Goal: Task Accomplishment & Management: Complete application form

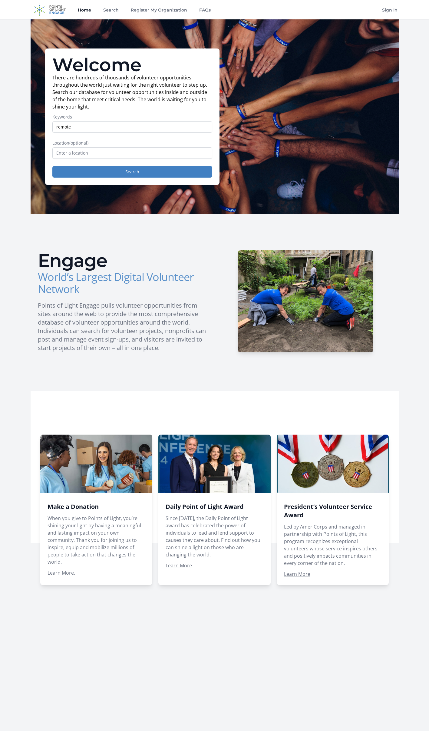
type input "remote"
click at [52, 166] on button "Search" at bounding box center [132, 172] width 160 height 12
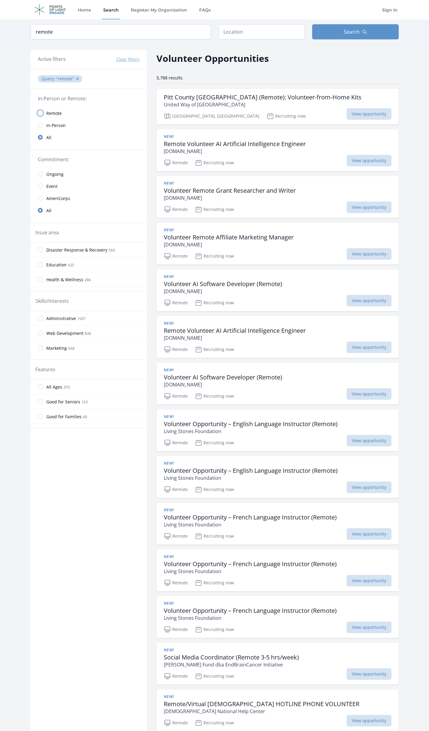
click at [42, 114] on input "radio" at bounding box center [40, 113] width 5 height 5
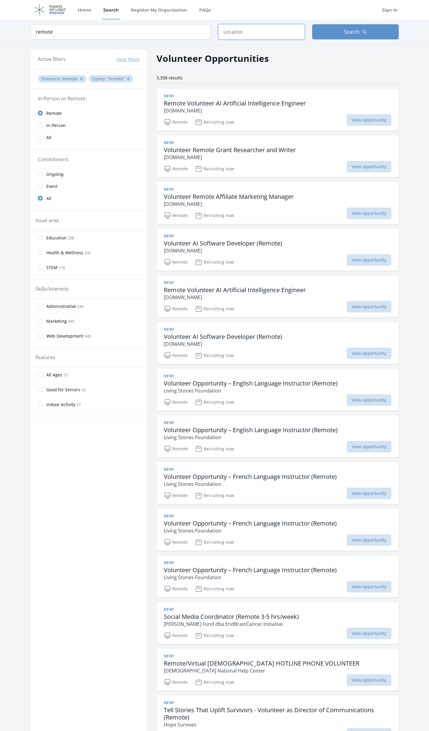
click at [241, 32] on input "text" at bounding box center [261, 31] width 87 height 15
type input "Encino, CA 91316, USA"
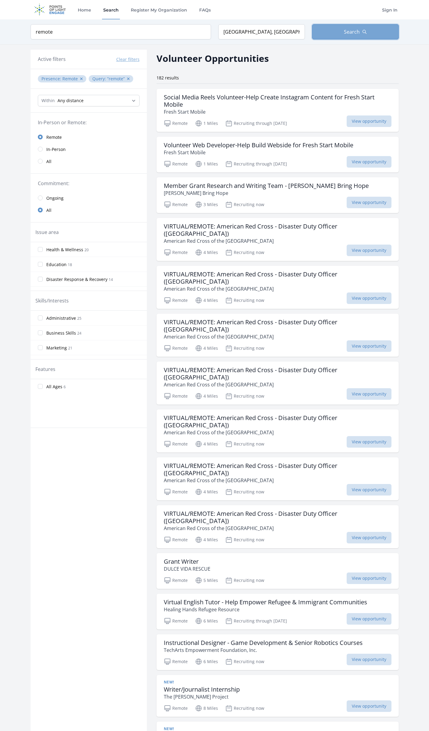
click at [351, 32] on span "Search" at bounding box center [352, 31] width 16 height 7
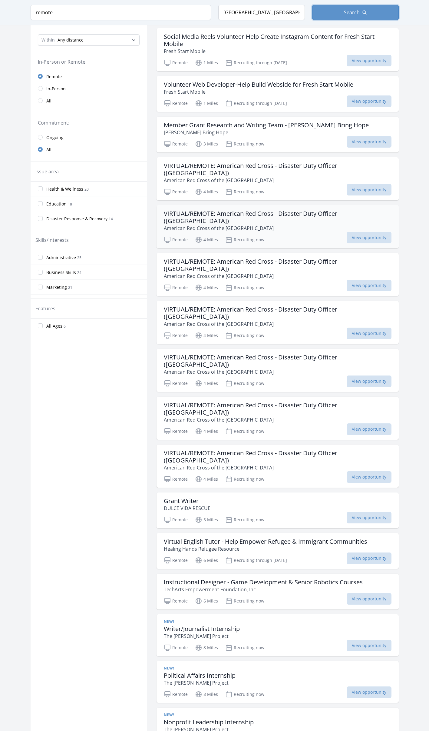
scroll to position [121, 0]
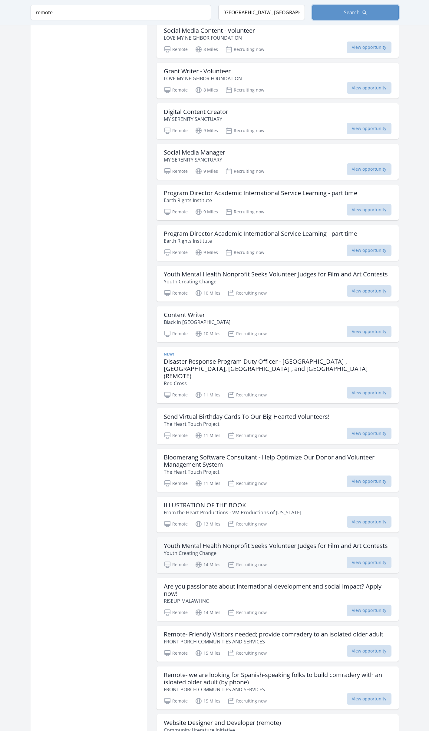
scroll to position [1056, 0]
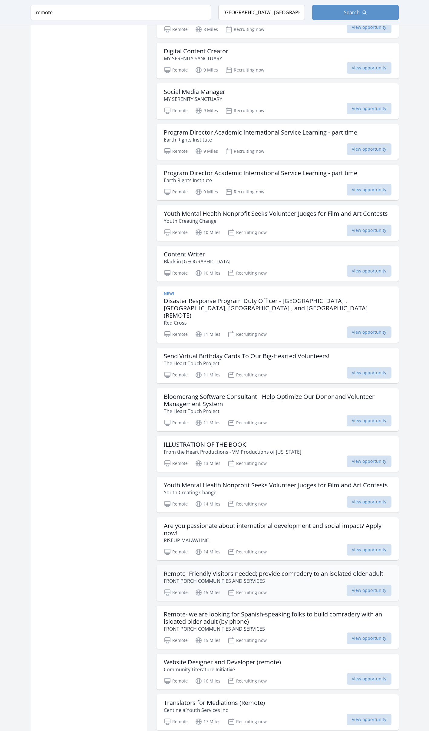
click at [325, 570] on h3 "Remote- Friendly Visitors needed; provide comradery to an isolated older adult" at bounding box center [274, 573] width 220 height 7
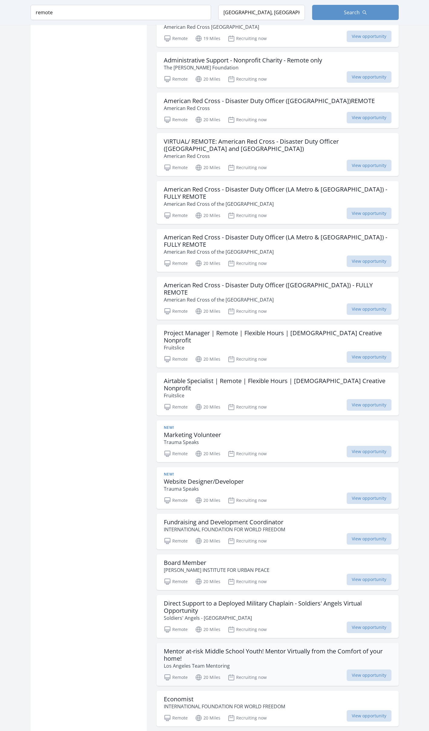
scroll to position [1934, 0]
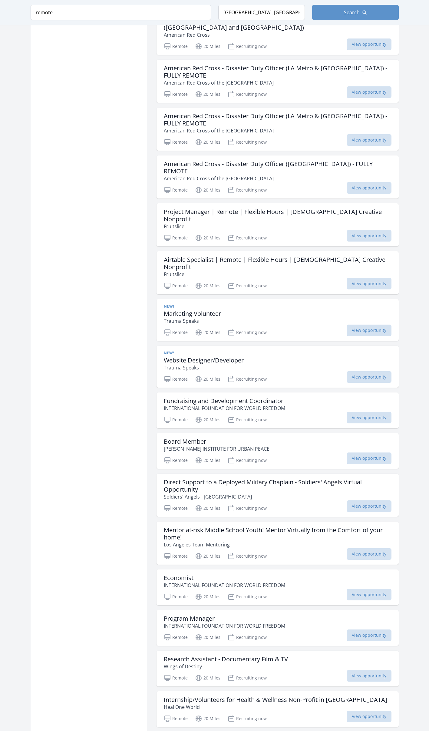
scroll to position [2056, 0]
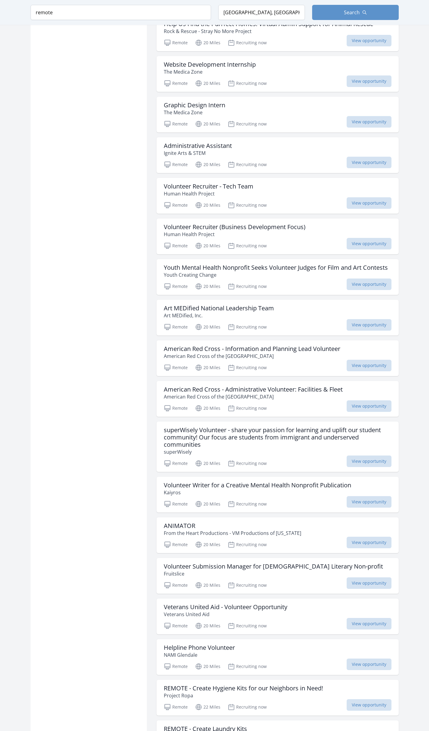
scroll to position [2964, 0]
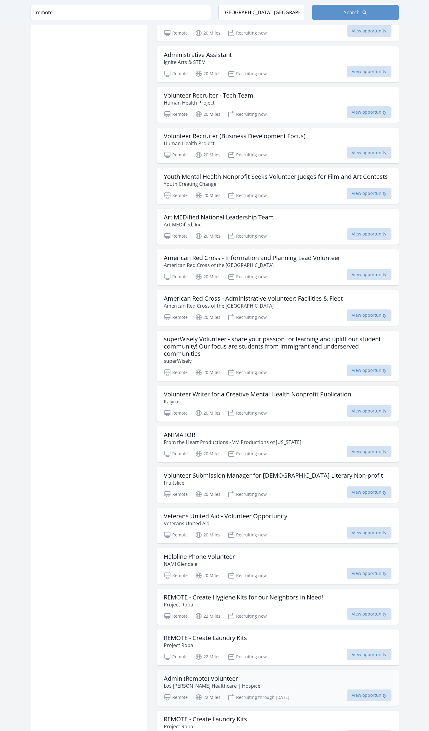
click at [216, 675] on h3 "Admin (Remote) Volunteer" at bounding box center [212, 678] width 97 height 7
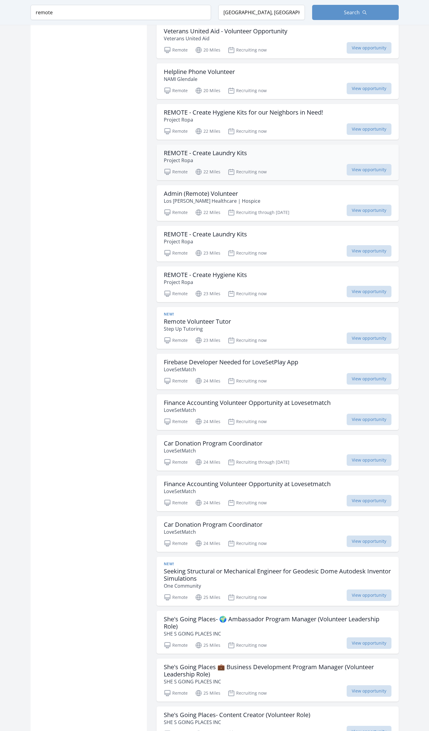
scroll to position [3479, 0]
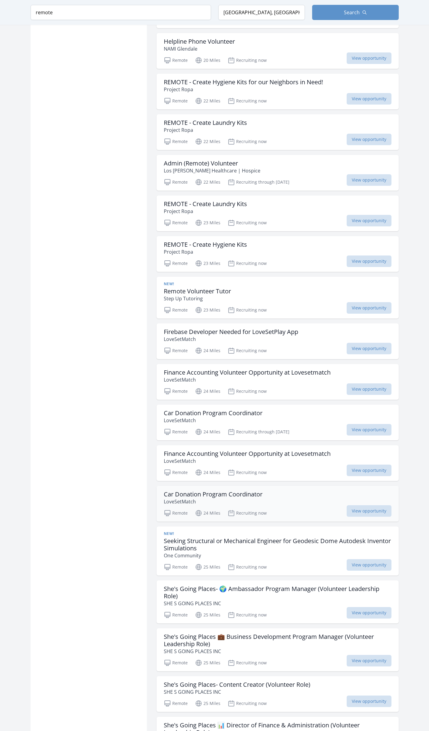
click at [231, 490] on h3 "Car Donation Program Coordinator" at bounding box center [213, 493] width 99 height 7
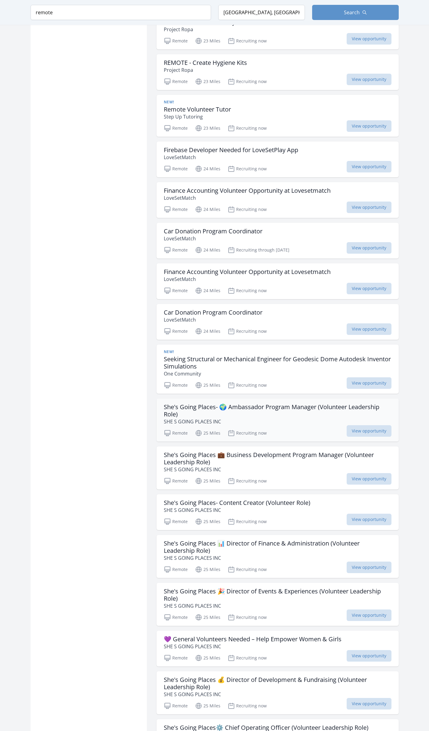
scroll to position [3691, 0]
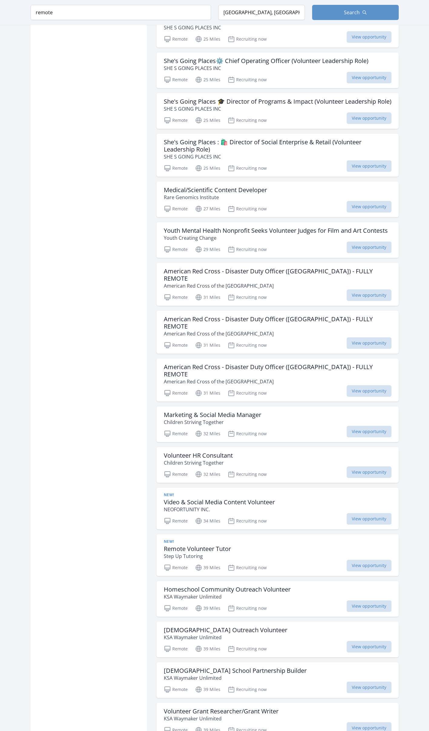
scroll to position [4358, 0]
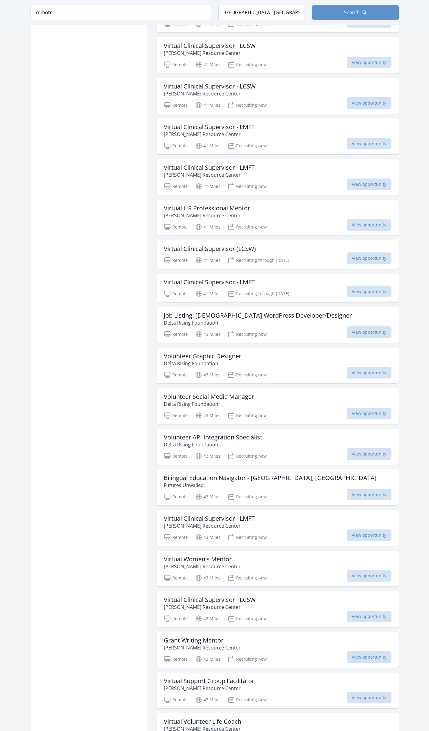
scroll to position [5327, 0]
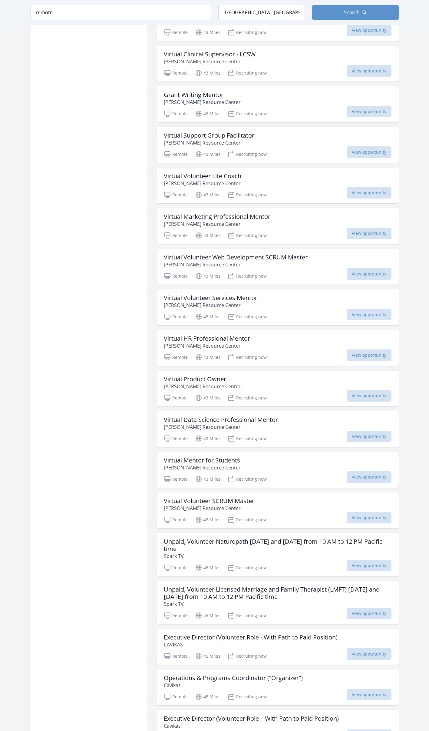
scroll to position [5842, 0]
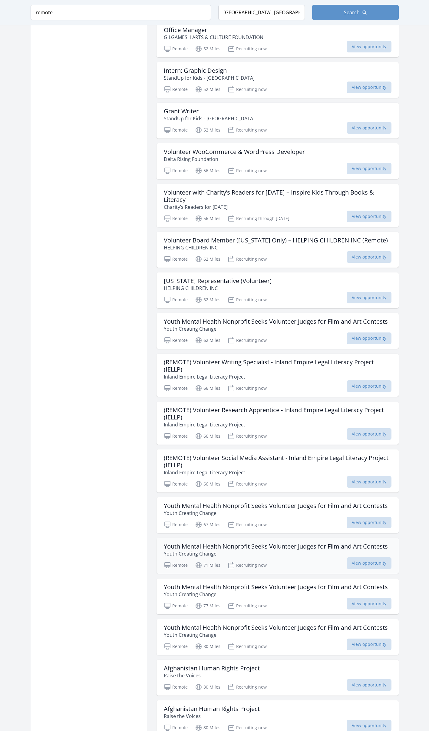
scroll to position [6993, 0]
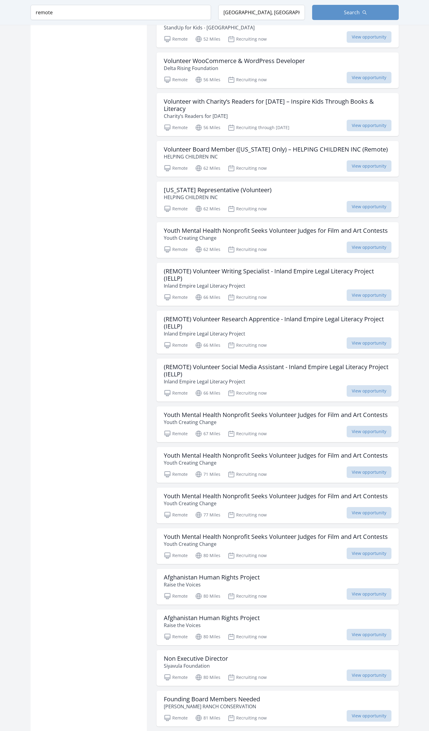
scroll to position [7115, 0]
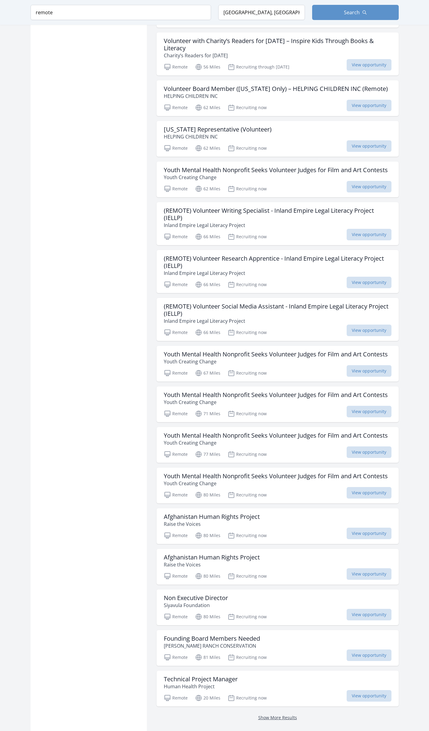
click at [281, 714] on link "Show More Results" at bounding box center [277, 717] width 39 height 6
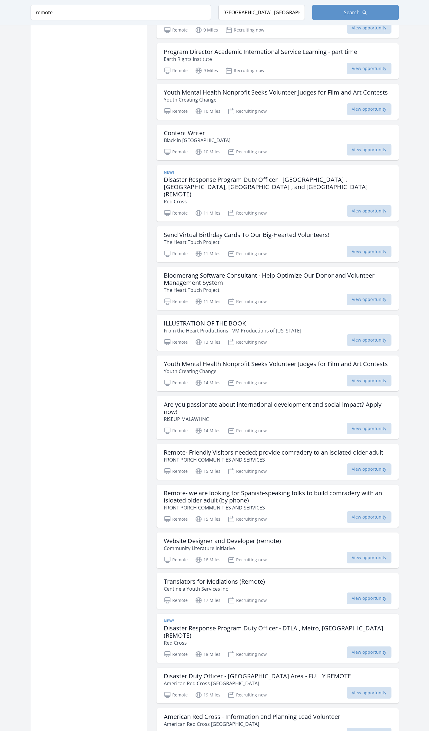
scroll to position [1026, 0]
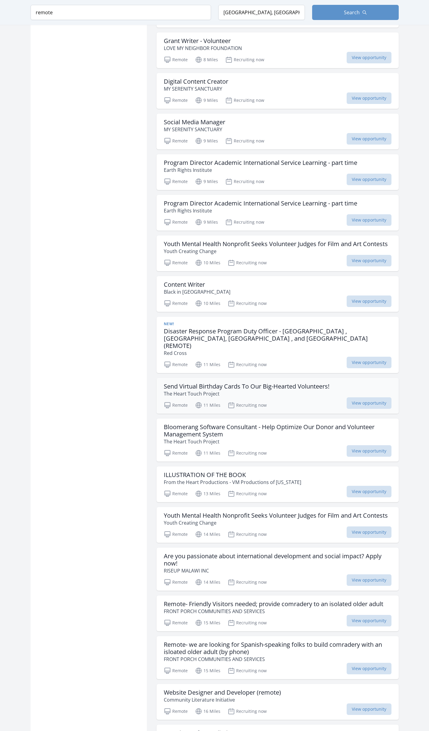
click at [255, 383] on h3 "Send Virtual Birthday Cards To Our Big-Hearted Volunteers!" at bounding box center [247, 386] width 166 height 7
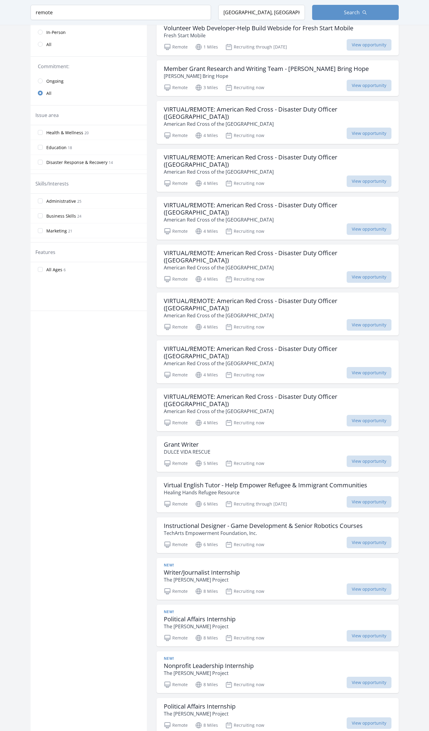
scroll to position [26, 0]
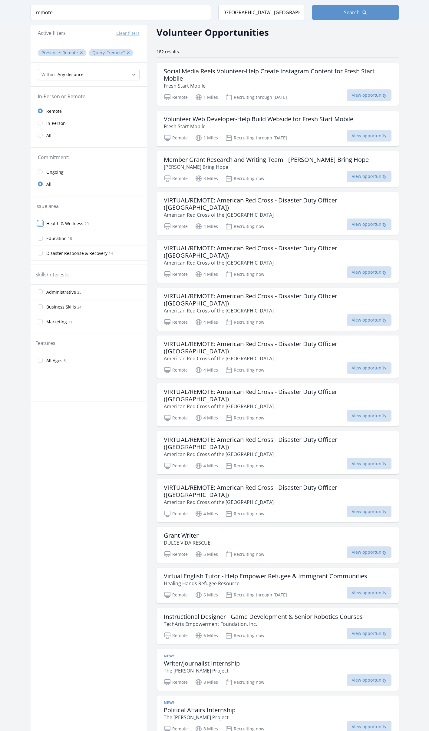
click at [40, 224] on input "Health & Wellness 20" at bounding box center [40, 223] width 5 height 5
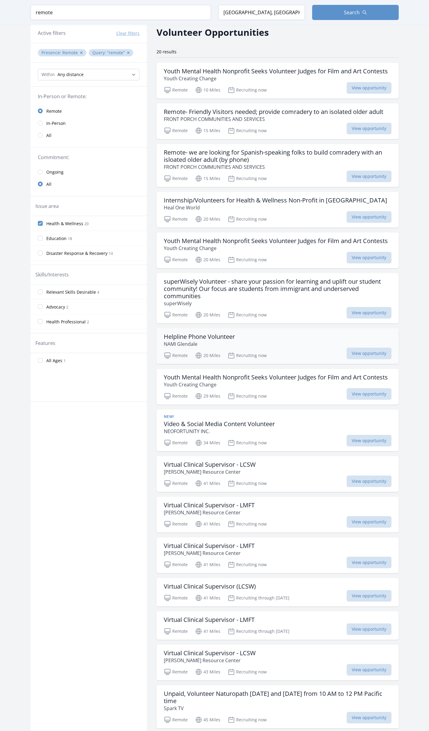
click at [224, 336] on h3 "Helpline Phone Volunteer" at bounding box center [199, 336] width 71 height 7
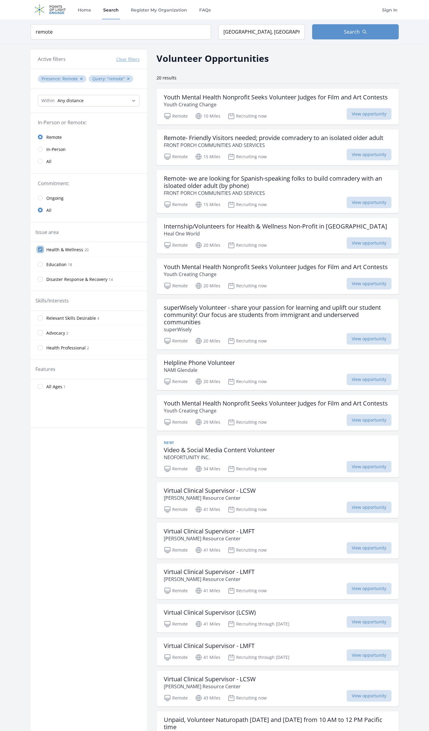
click at [42, 250] on input "Health & Wellness 20" at bounding box center [40, 249] width 5 height 5
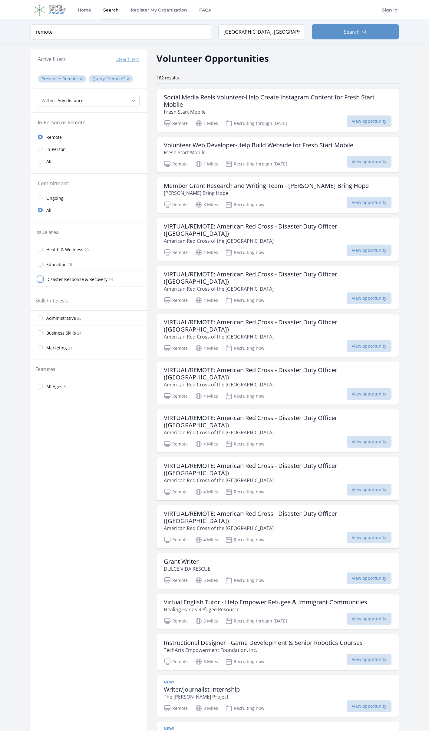
click at [41, 279] on input "Disaster Response & Recovery 14" at bounding box center [40, 279] width 5 height 5
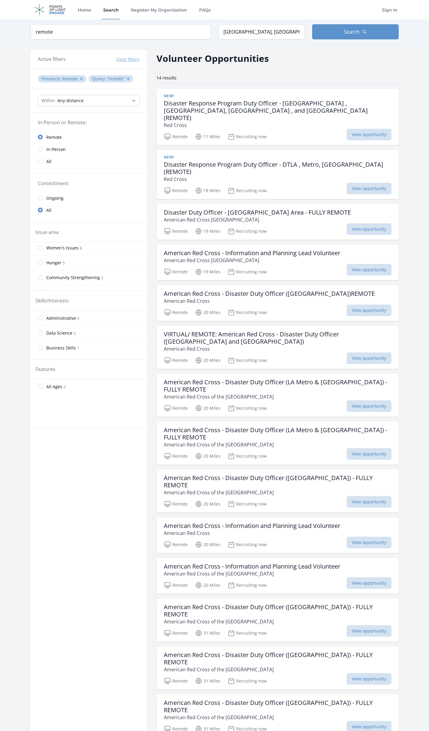
scroll to position [121, 0]
click at [41, 260] on input "Technology 3" at bounding box center [40, 261] width 5 height 5
click at [43, 265] on label "Technology 3" at bounding box center [89, 264] width 116 height 12
click at [43, 265] on input "Technology 3" at bounding box center [40, 264] width 5 height 5
click at [42, 251] on input "Disaster Response & Recovery 14" at bounding box center [40, 249] width 5 height 5
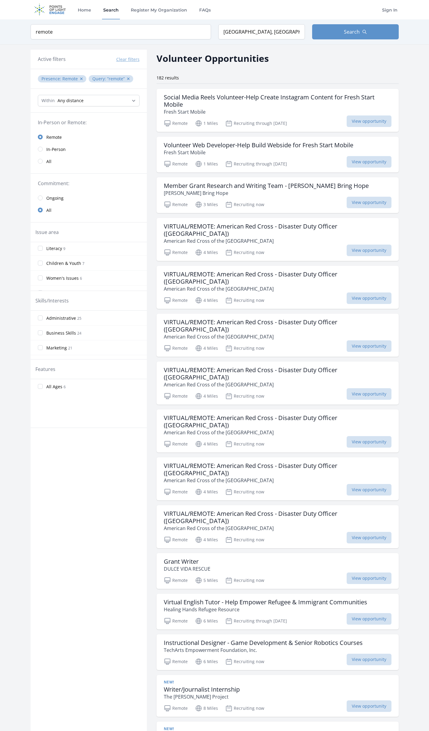
scroll to position [91, 0]
click at [41, 261] on input "Hunger 5" at bounding box center [40, 262] width 5 height 5
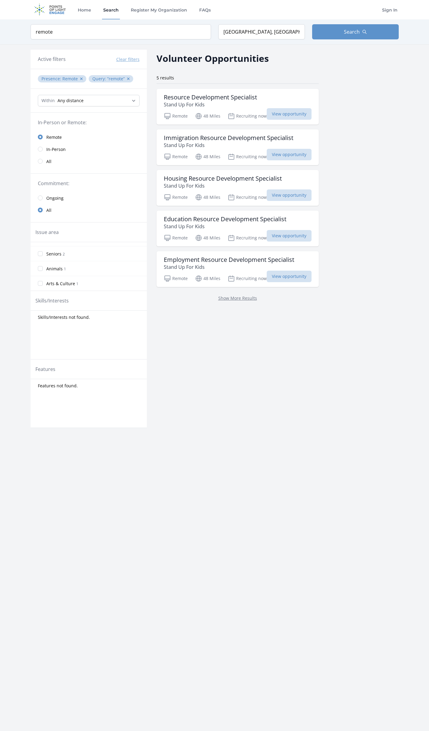
scroll to position [30, 0]
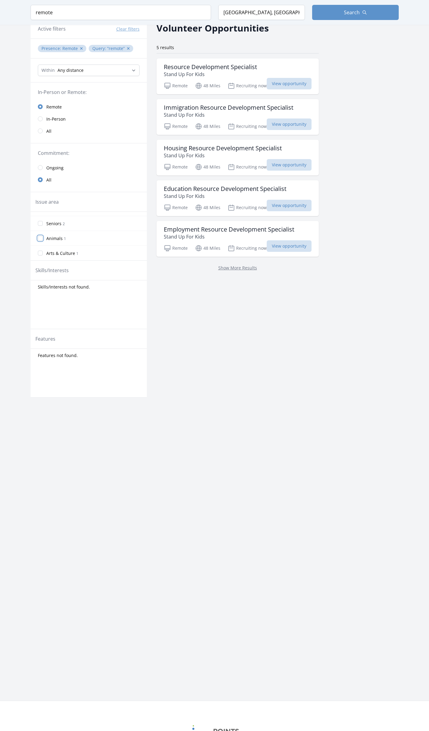
click at [41, 238] on input "Animals 1" at bounding box center [40, 238] width 5 height 5
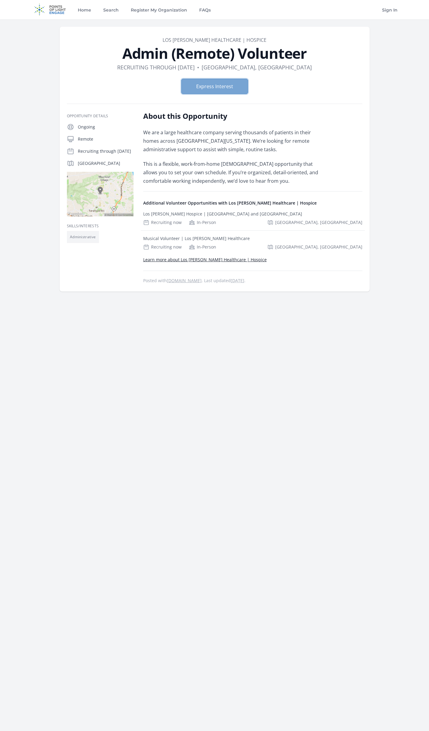
click at [225, 86] on button "Express Interest" at bounding box center [214, 86] width 67 height 15
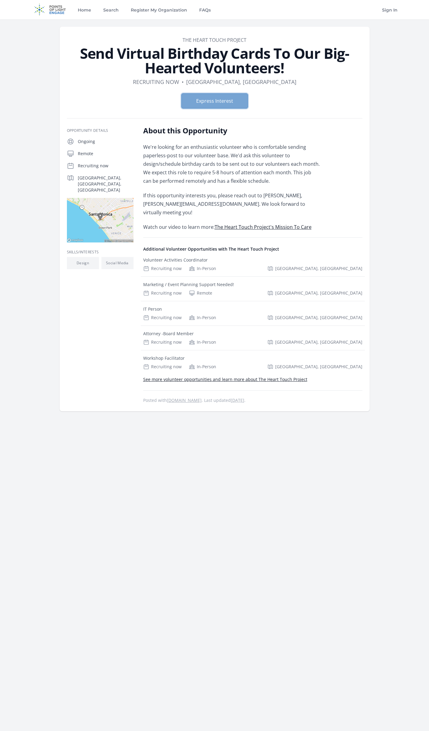
click at [219, 105] on button "Express Interest" at bounding box center [214, 100] width 67 height 15
